Goal: Transaction & Acquisition: Obtain resource

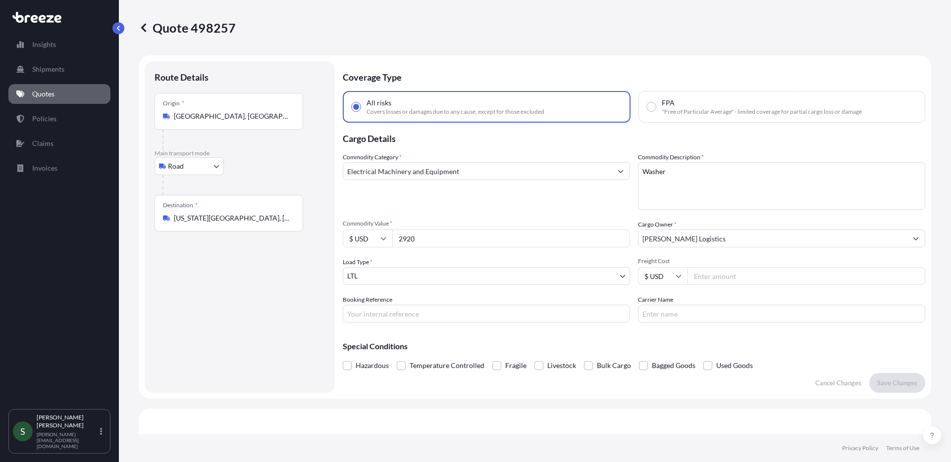
select select "Road"
select select "1"
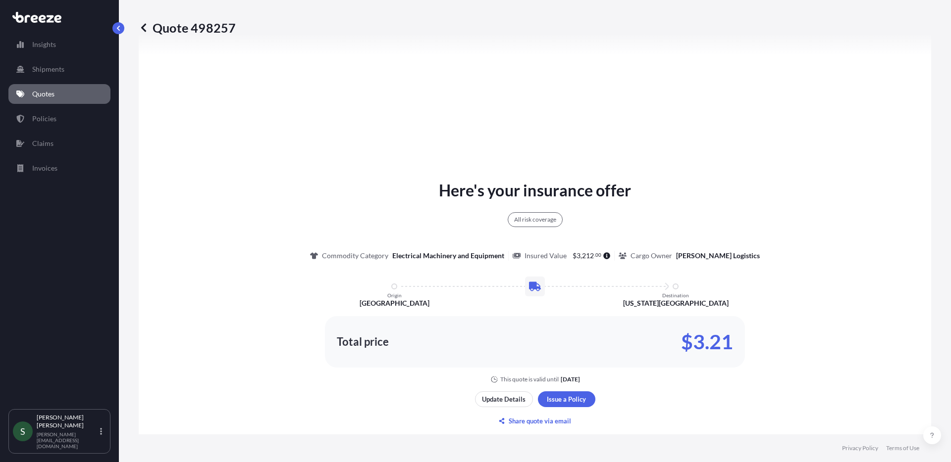
click at [40, 97] on p "Quotes" at bounding box center [43, 94] width 22 height 10
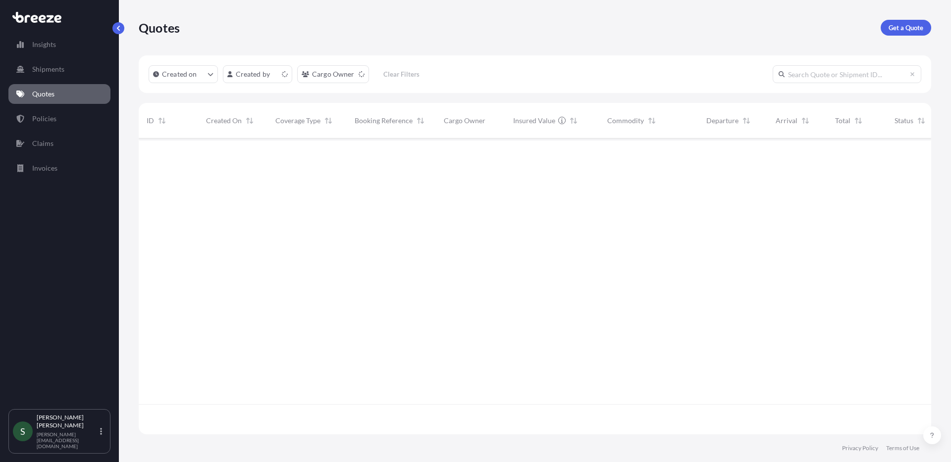
scroll to position [294, 785]
click at [885, 26] on link "Get a Quote" at bounding box center [905, 28] width 50 height 16
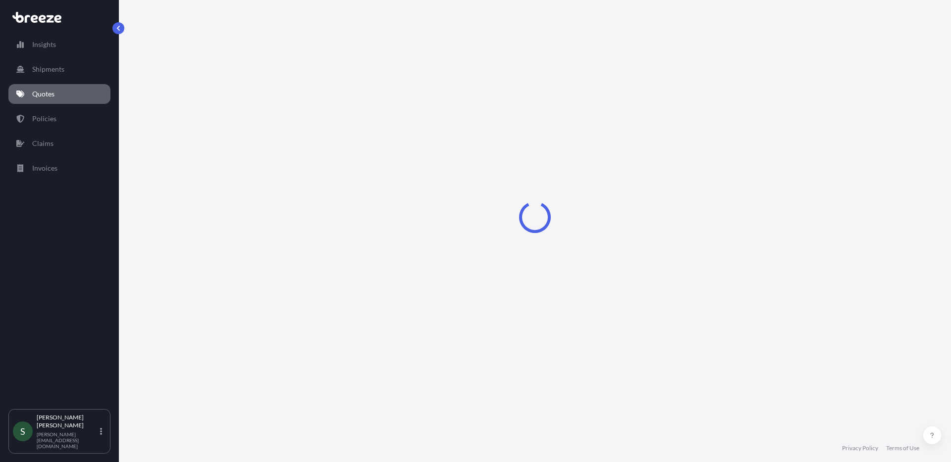
select select "Sea"
select select "1"
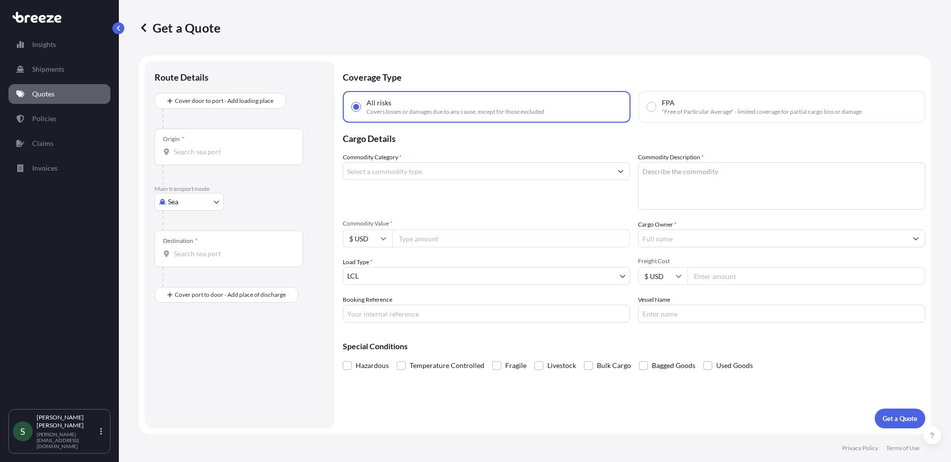
click at [205, 210] on div "Main transport mode Sea Sea Air Road Rail" at bounding box center [239, 208] width 170 height 46
click at [202, 207] on body "Insights Shipments Quotes Policies Claims Invoices S [PERSON_NAME] [PERSON_NAME…" at bounding box center [475, 231] width 951 height 462
click at [189, 266] on span "Road" at bounding box center [181, 263] width 16 height 10
select select "Road"
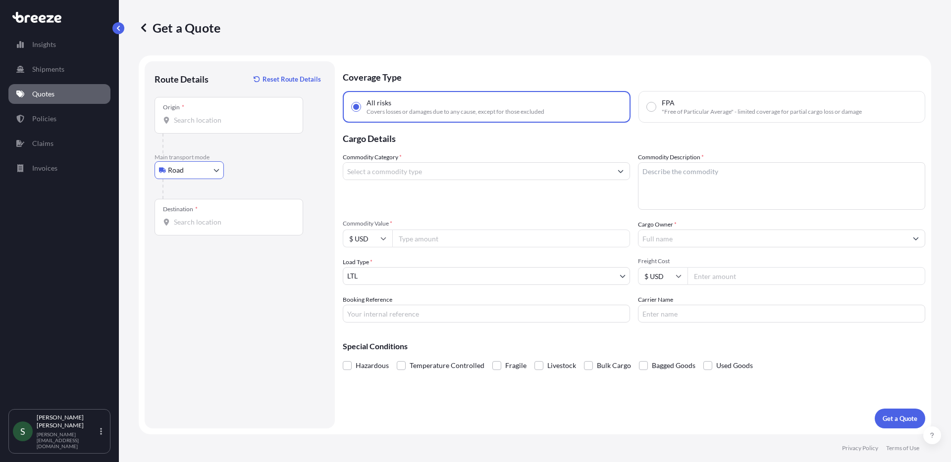
click at [205, 123] on input "Origin *" at bounding box center [232, 120] width 117 height 10
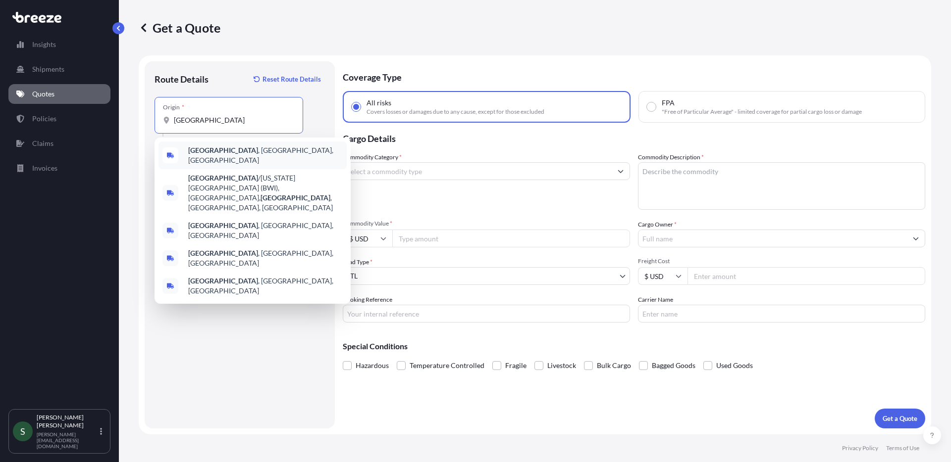
click at [238, 160] on div "[GEOGRAPHIC_DATA] , [GEOGRAPHIC_DATA], [GEOGRAPHIC_DATA]" at bounding box center [252, 156] width 188 height 28
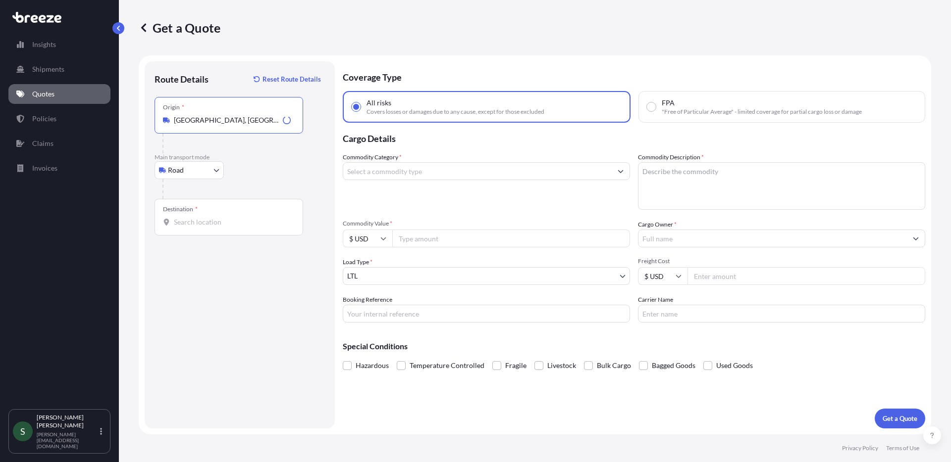
type input "[GEOGRAPHIC_DATA], [GEOGRAPHIC_DATA], [GEOGRAPHIC_DATA]"
click at [219, 226] on input "Destination *" at bounding box center [232, 222] width 117 height 10
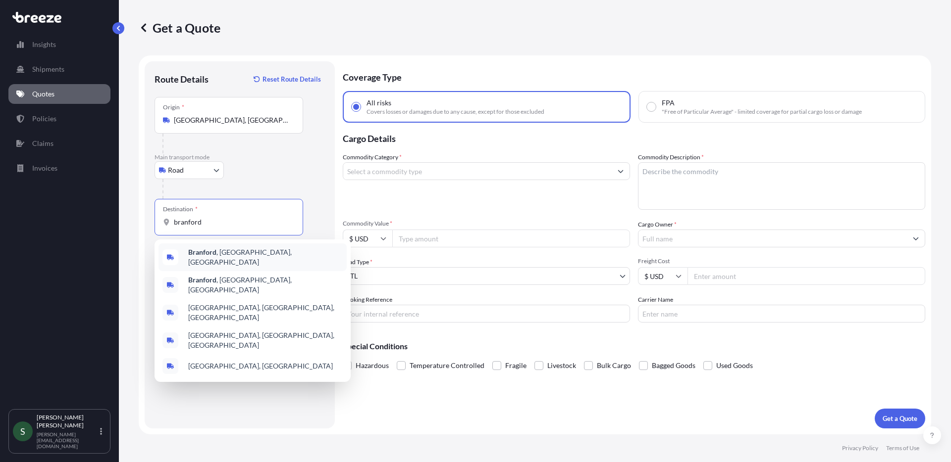
click at [236, 254] on span "Branford , [GEOGRAPHIC_DATA], [GEOGRAPHIC_DATA]" at bounding box center [265, 258] width 154 height 20
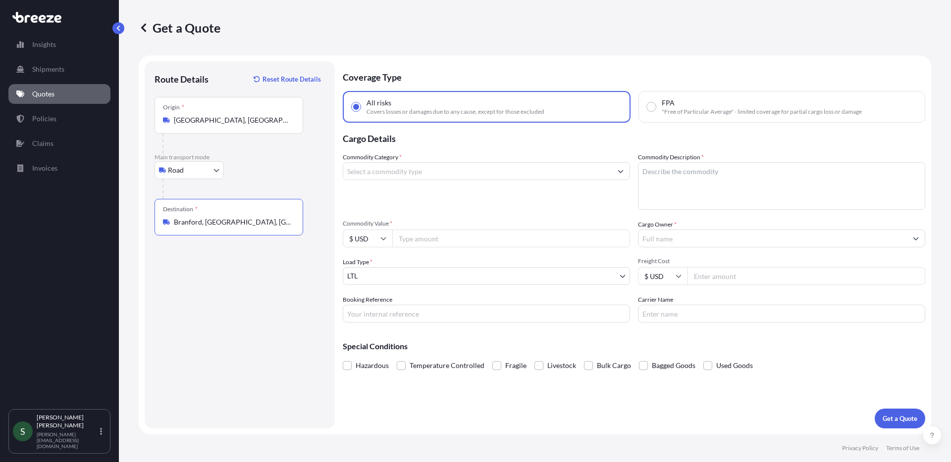
type input "Branford, [GEOGRAPHIC_DATA], [GEOGRAPHIC_DATA]"
click at [424, 176] on input "Commodity Category *" at bounding box center [477, 171] width 268 height 18
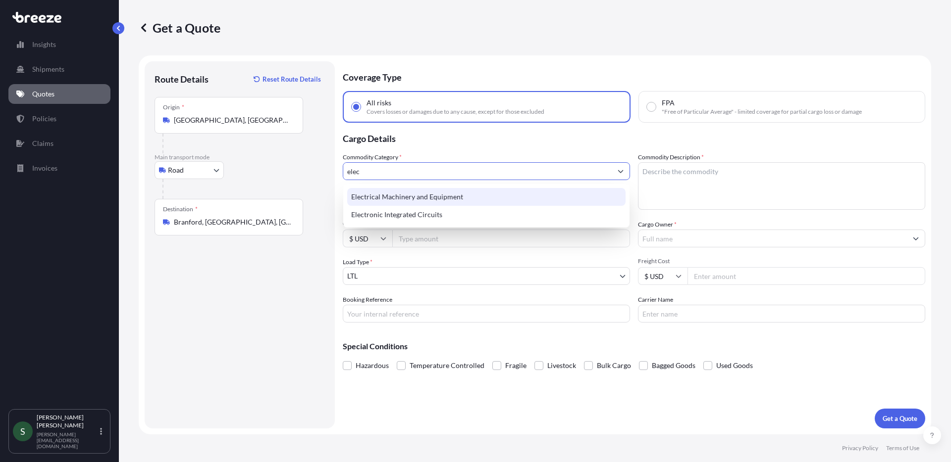
click at [438, 196] on div "Electrical Machinery and Equipment" at bounding box center [486, 197] width 278 height 18
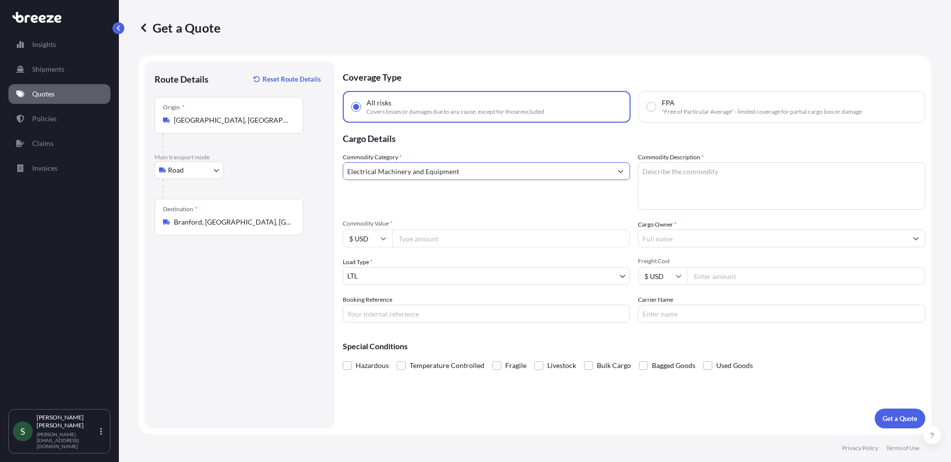
type input "Electrical Machinery and Equipment"
click at [700, 177] on textarea "Commodity Description *" at bounding box center [781, 186] width 287 height 48
type textarea "Washer & Base"
click at [473, 243] on input "Commodity Value *" at bounding box center [511, 239] width 238 height 18
type input "3187.50"
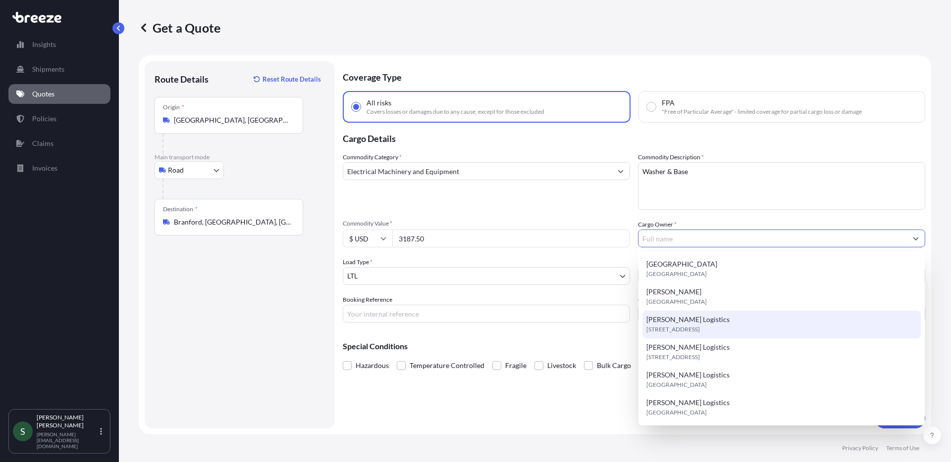
click at [674, 317] on span "[PERSON_NAME] Logistics" at bounding box center [687, 320] width 83 height 10
type input "[PERSON_NAME] Logistics"
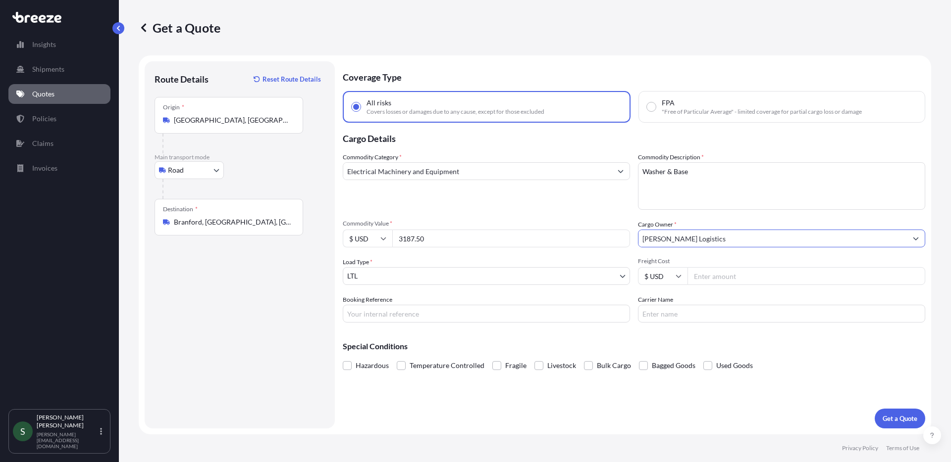
click at [707, 275] on input "Freight Cost" at bounding box center [806, 276] width 238 height 18
click at [808, 385] on div "Coverage Type All risks Covers losses or damages due to any cause, except for t…" at bounding box center [634, 244] width 582 height 367
click at [892, 414] on p "Get a Quote" at bounding box center [899, 419] width 35 height 10
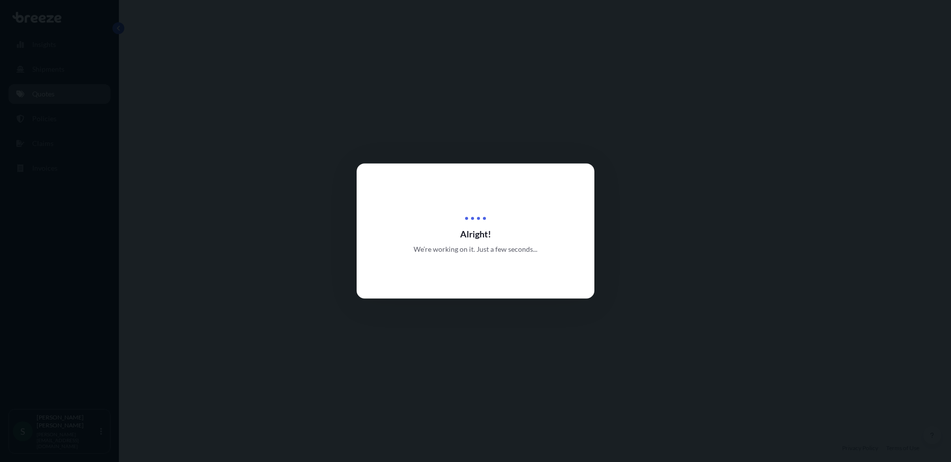
select select "Road"
select select "1"
